Goal: Find specific page/section: Find specific page/section

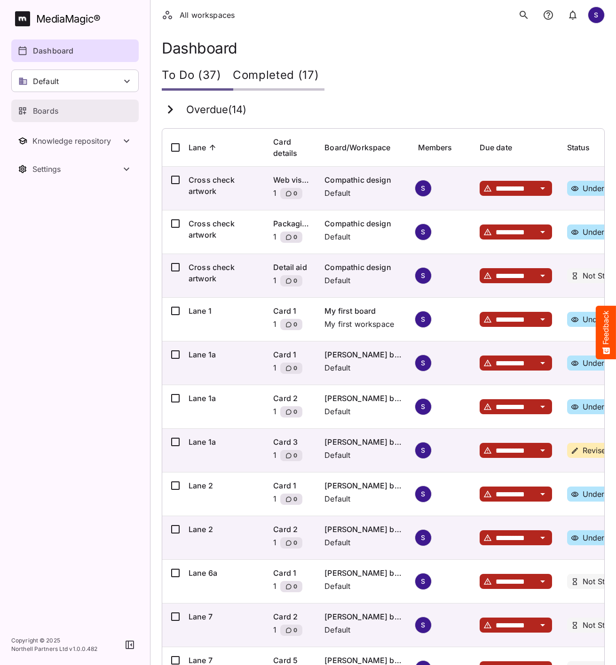
click at [67, 114] on div "Boards" at bounding box center [75, 110] width 115 height 11
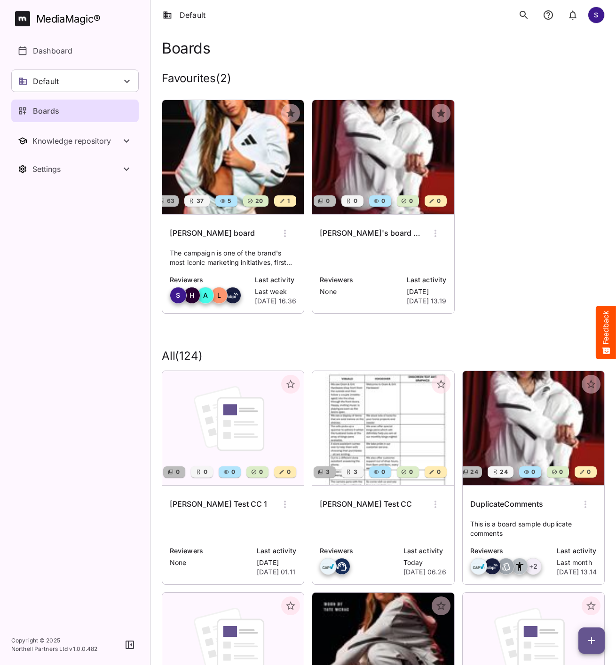
click at [274, 37] on div "Boards" at bounding box center [383, 43] width 443 height 27
